Goal: Task Accomplishment & Management: Complete application form

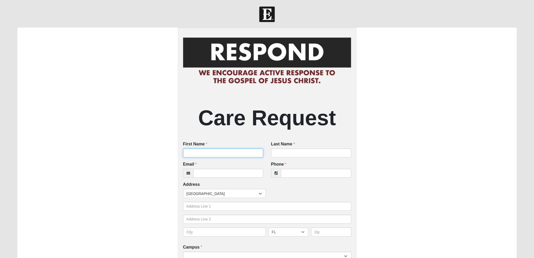
drag, startPoint x: 198, startPoint y: 152, endPoint x: 208, endPoint y: 157, distance: 11.5
click at [198, 152] on input "First Name" at bounding box center [223, 153] width 80 height 9
type input "[PERSON_NAME]"
type input "[PERSON_NAME][EMAIL_ADDRESS][PERSON_NAME][DOMAIN_NAME]"
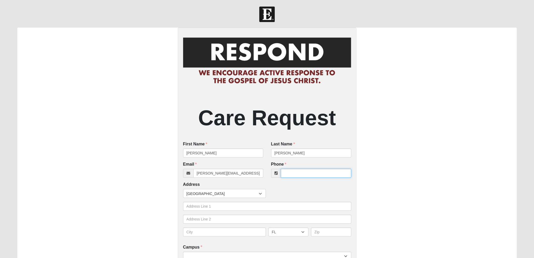
type input "8165076598"
type input "807 Buckeye LN"
type input "[GEOGRAPHIC_DATA]"
select select "MO"
type input "64080"
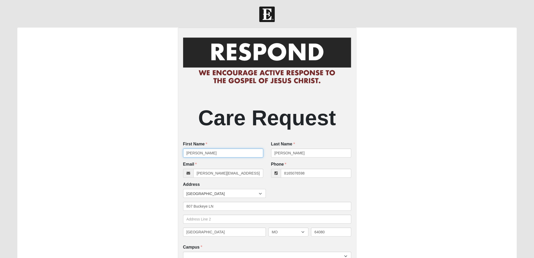
type input "[PHONE_NUMBER]"
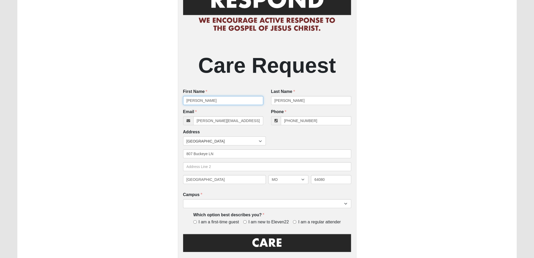
scroll to position [105, 0]
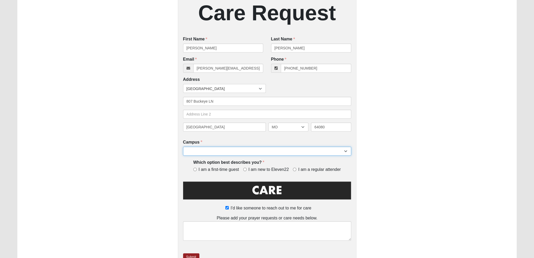
click at [250, 152] on select "[GEOGRAPHIC_DATA] [GEOGRAPHIC_DATA] (Coming Soon) Eleven22 Online [PERSON_NAME]…" at bounding box center [267, 151] width 168 height 9
select select "10"
click at [183, 147] on select "[GEOGRAPHIC_DATA] [GEOGRAPHIC_DATA] (Coming Soon) Eleven22 Online [PERSON_NAME]…" at bounding box center [267, 151] width 168 height 9
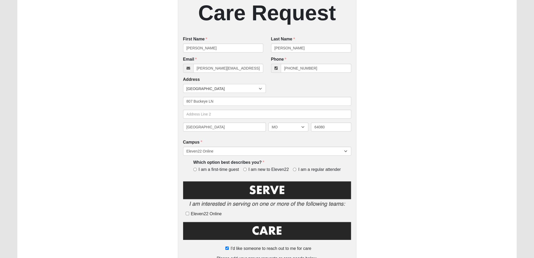
scroll to position [158, 0]
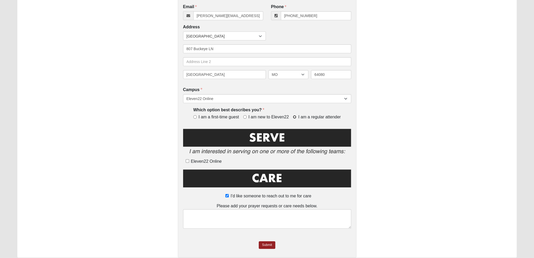
click at [294, 117] on input "I am a regular attender" at bounding box center [294, 116] width 3 height 3
radio input "true"
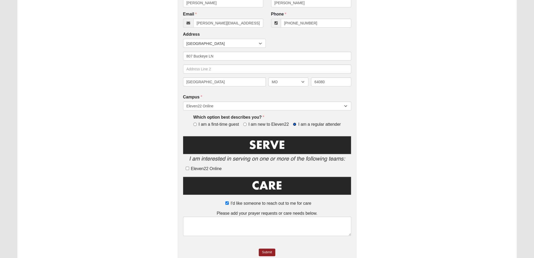
scroll to position [177, 0]
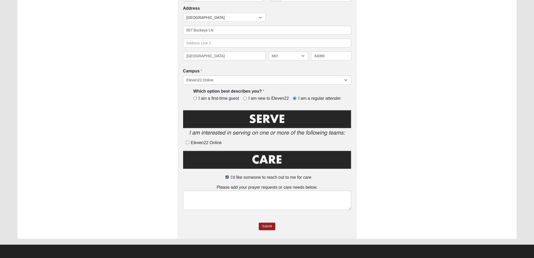
click at [227, 176] on input "I'd like someone to reach out to me for care" at bounding box center [226, 177] width 3 height 3
checkbox input "false"
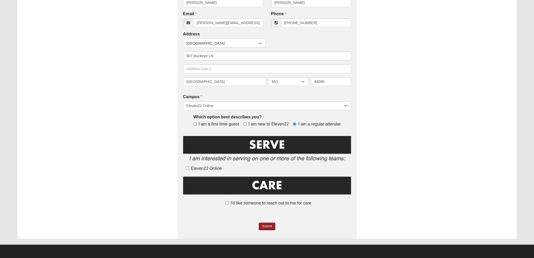
click at [227, 201] on label "I'd like someone to reach out to me for care" at bounding box center [267, 203] width 89 height 6
click at [227, 201] on input "I'd like someone to reach out to me for care" at bounding box center [226, 202] width 3 height 3
checkbox input "true"
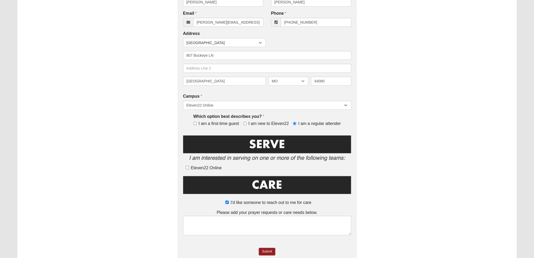
scroll to position [177, 0]
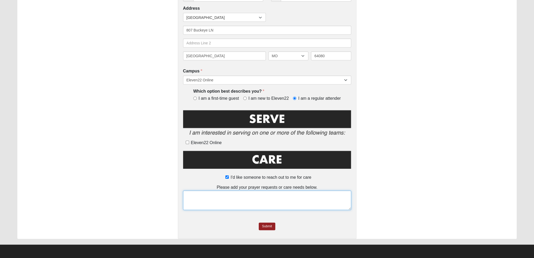
drag, startPoint x: 233, startPoint y: 195, endPoint x: 238, endPoint y: 196, distance: 4.2
click at [233, 195] on textarea at bounding box center [267, 200] width 168 height 19
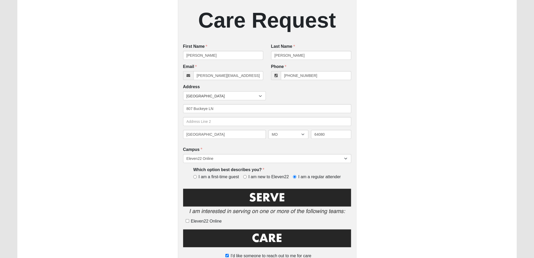
scroll to position [150, 0]
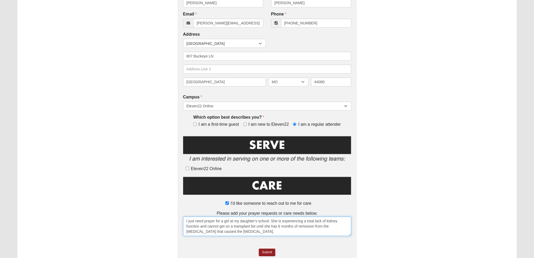
type textarea "I just need prayer for a girl at my daughter's school. She is experiencing a to…"
click at [266, 249] on div "I'd like someone to reach out to me for care Please add your prayer requests or…" at bounding box center [267, 218] width 168 height 84
click at [266, 251] on link "Submit" at bounding box center [267, 253] width 16 height 8
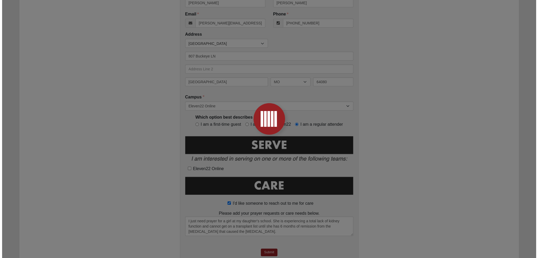
scroll to position [0, 0]
